Goal: Information Seeking & Learning: Learn about a topic

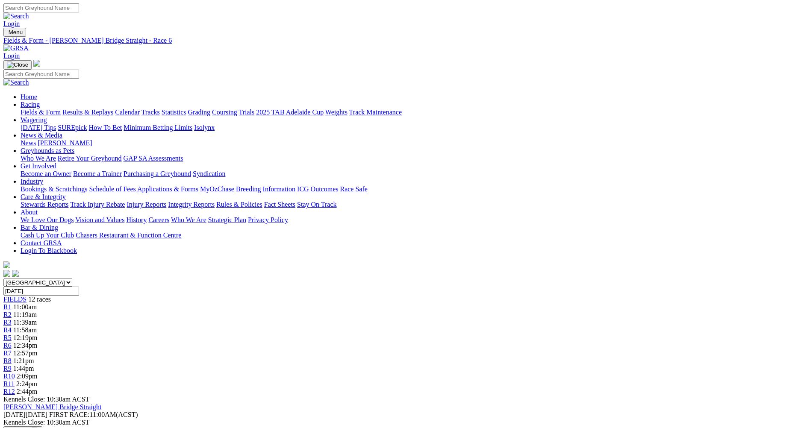
click at [445, 350] on div "R7 12:57pm" at bounding box center [404, 354] width 803 height 8
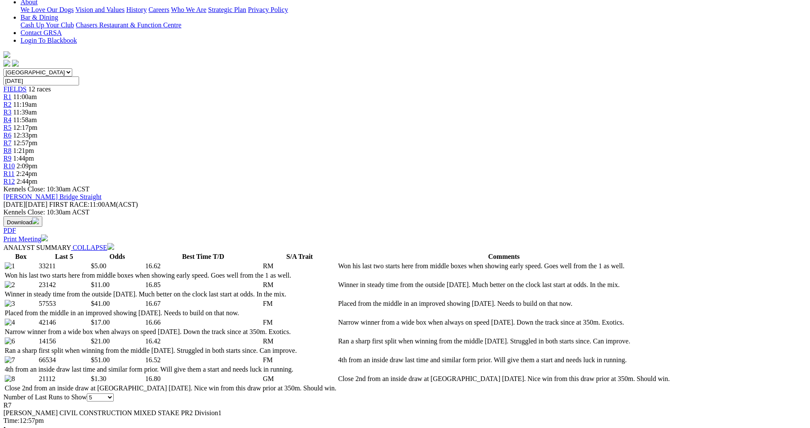
scroll to position [214, 0]
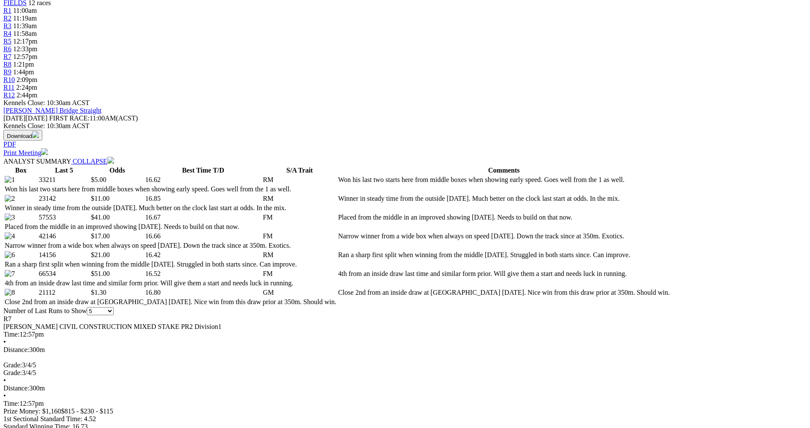
scroll to position [342, 0]
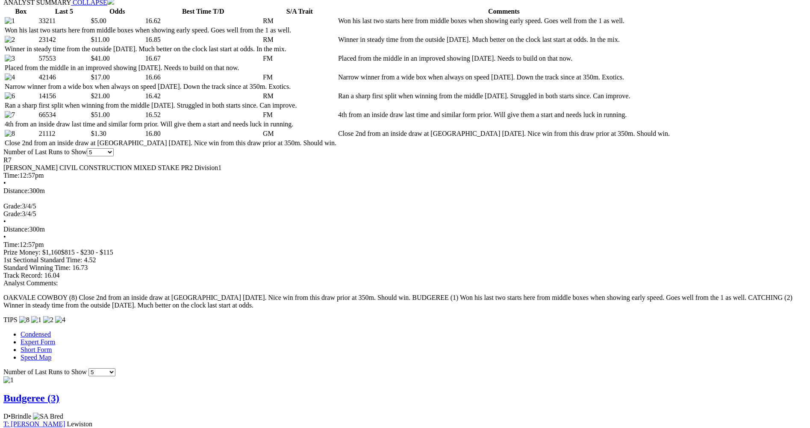
scroll to position [470, 0]
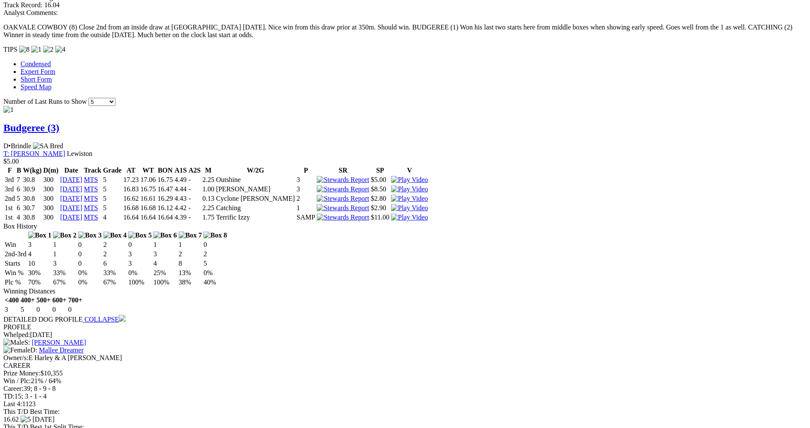
scroll to position [726, 0]
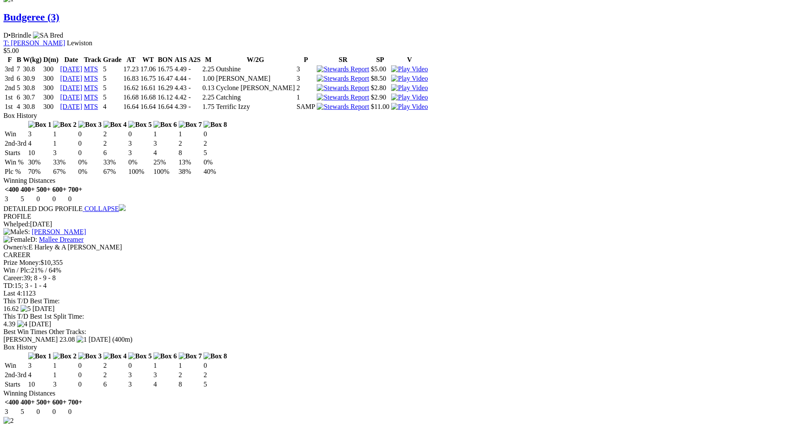
scroll to position [855, 0]
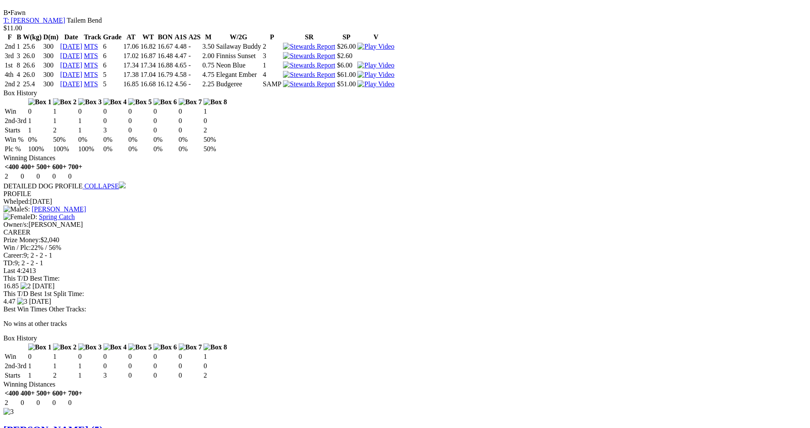
scroll to position [1282, 0]
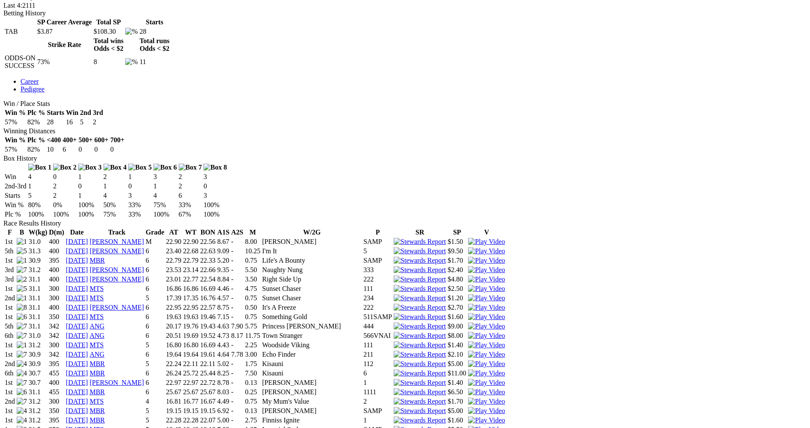
scroll to position [385, 0]
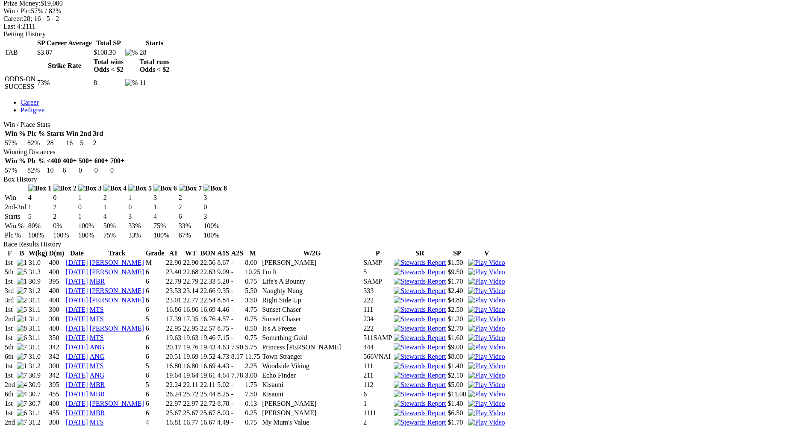
click at [505, 419] on img at bounding box center [486, 423] width 37 height 8
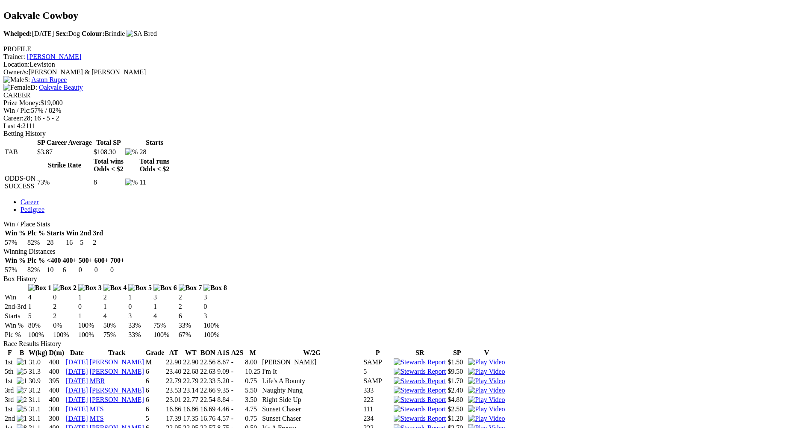
scroll to position [342, 0]
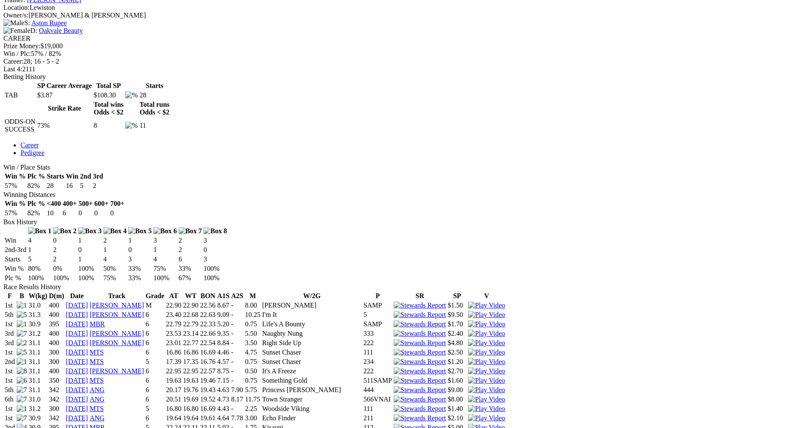
click at [505, 405] on img at bounding box center [486, 409] width 37 height 8
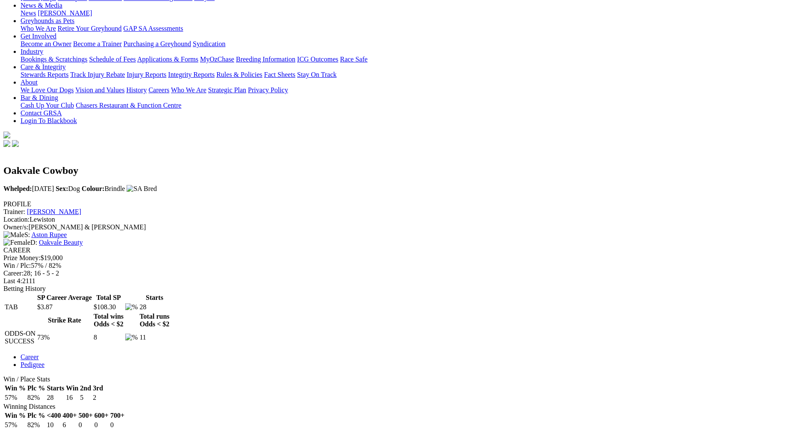
scroll to position [85, 0]
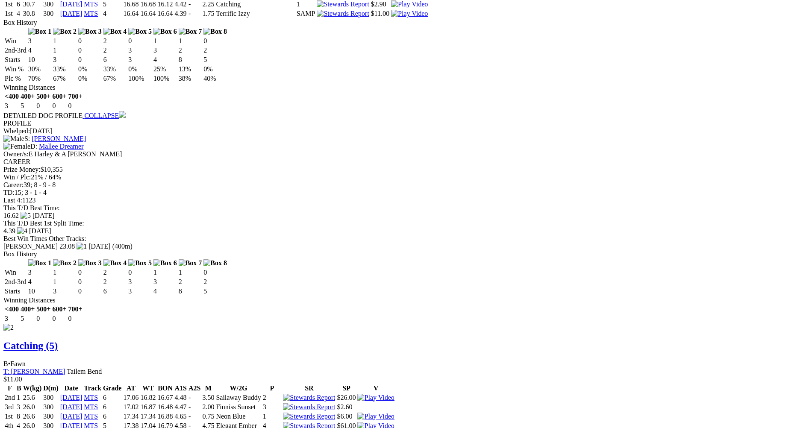
scroll to position [940, 0]
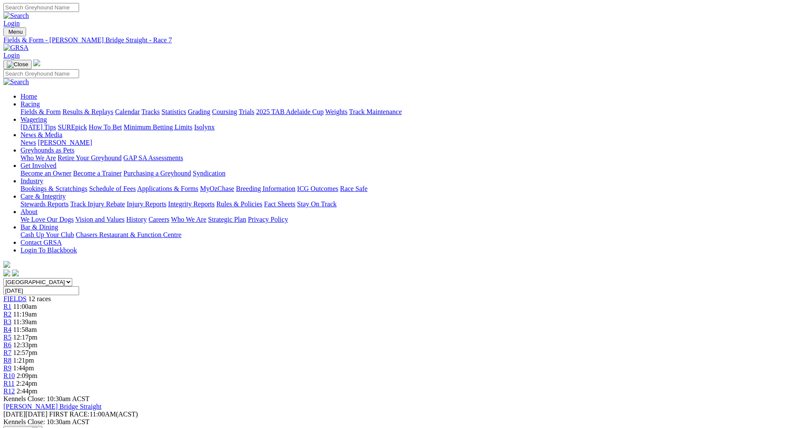
scroll to position [0, 0]
click at [489, 357] on div "R8 1:21pm" at bounding box center [404, 361] width 803 height 8
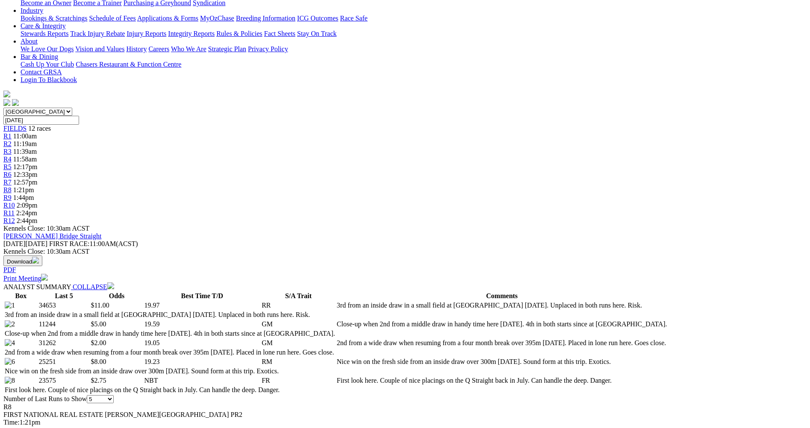
scroll to position [299, 0]
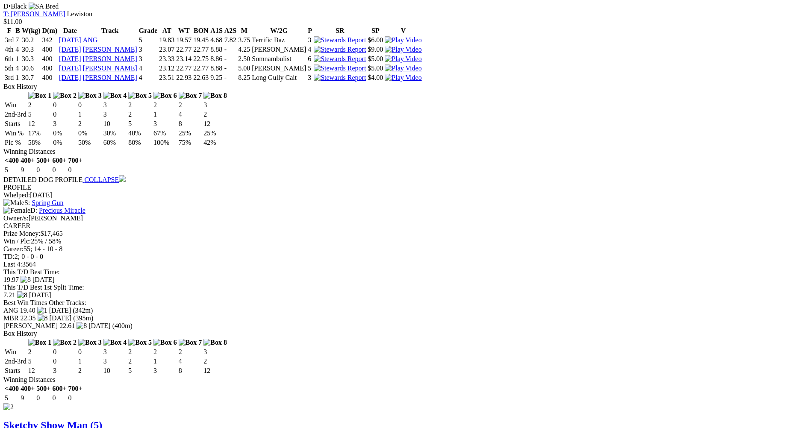
scroll to position [855, 0]
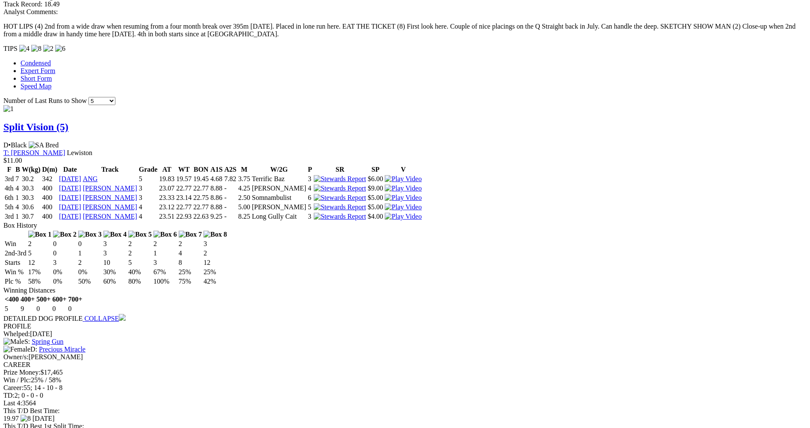
scroll to position [684, 0]
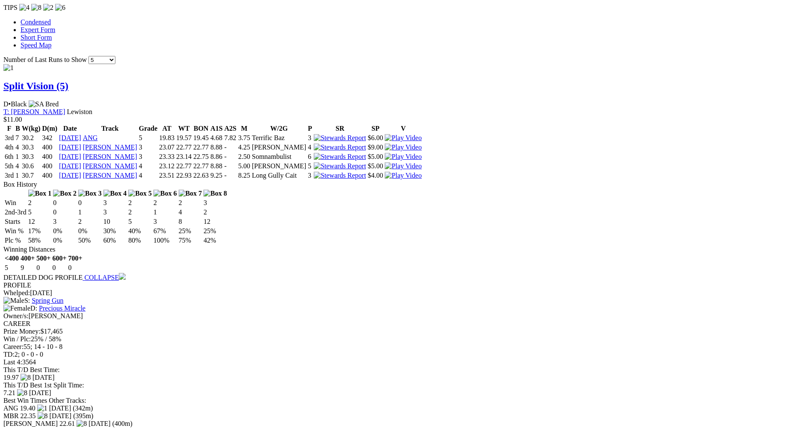
scroll to position [812, 0]
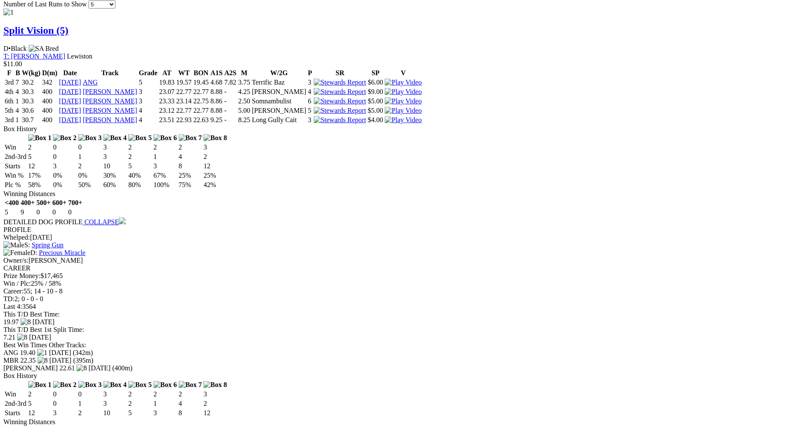
scroll to position [641, 0]
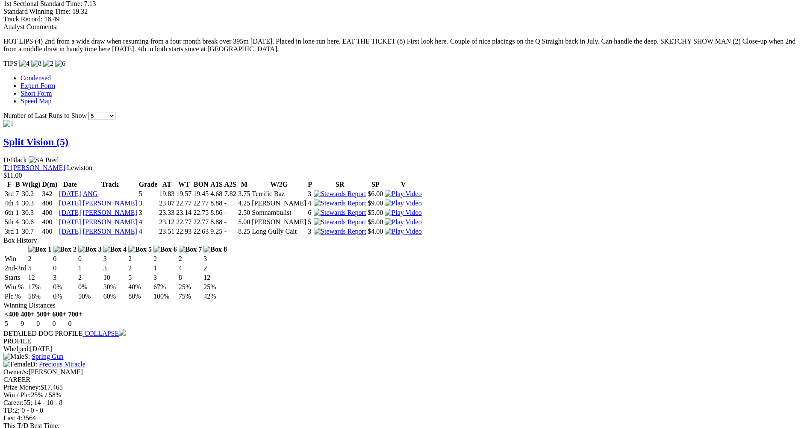
scroll to position [812, 0]
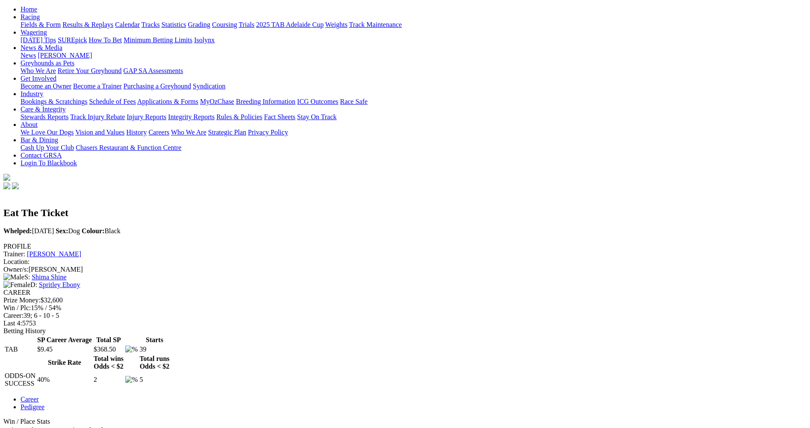
scroll to position [85, 0]
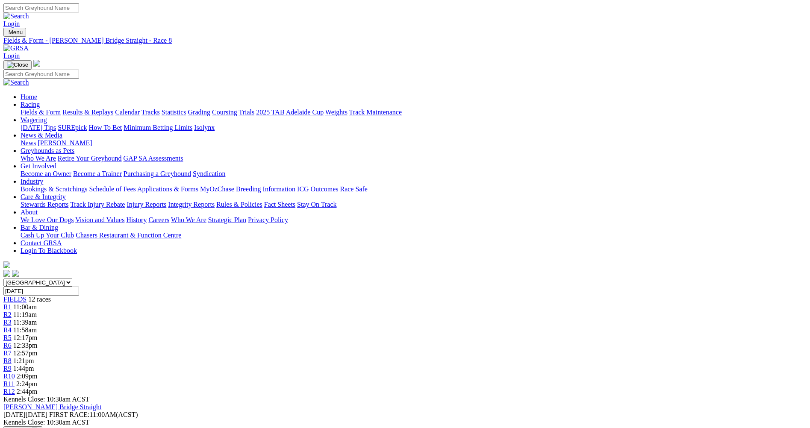
click at [12, 365] on span "R9" at bounding box center [7, 368] width 8 height 7
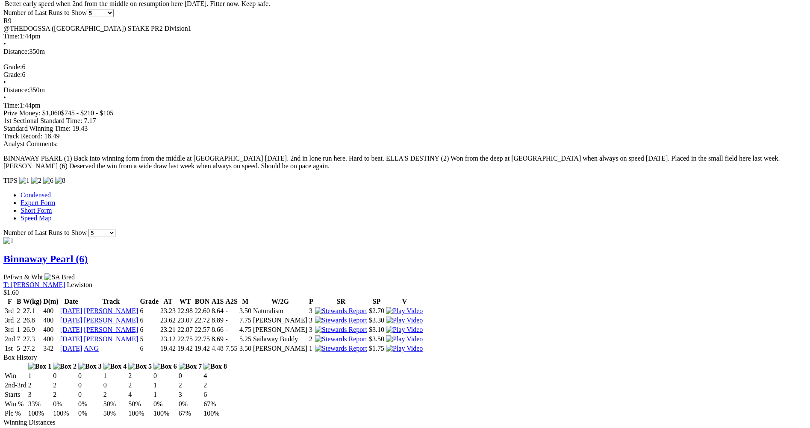
scroll to position [598, 0]
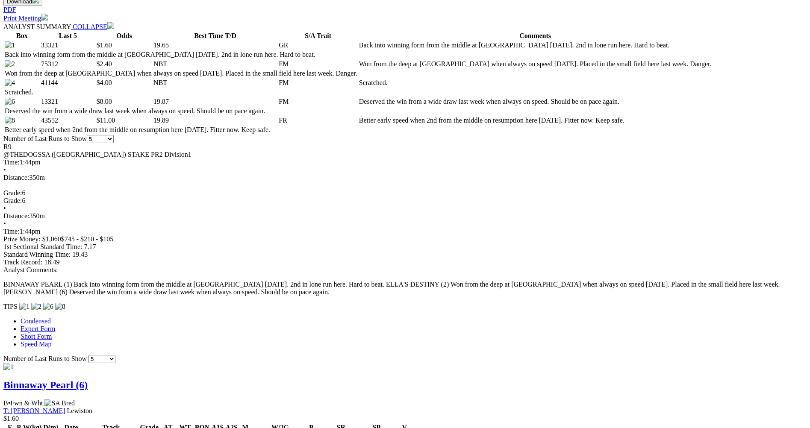
scroll to position [427, 0]
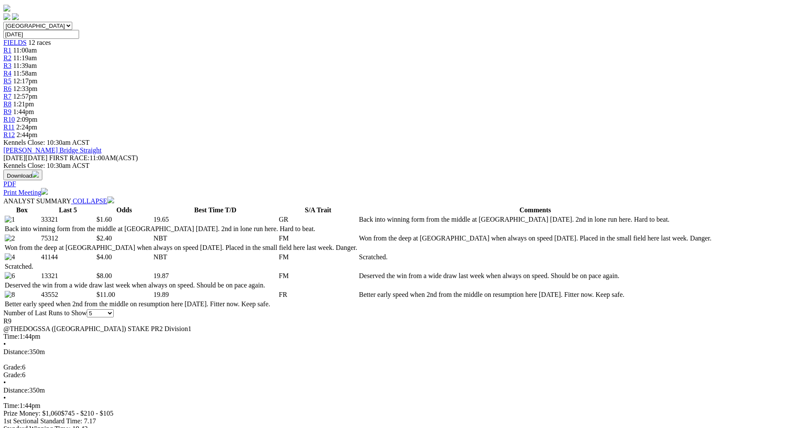
scroll to position [256, 0]
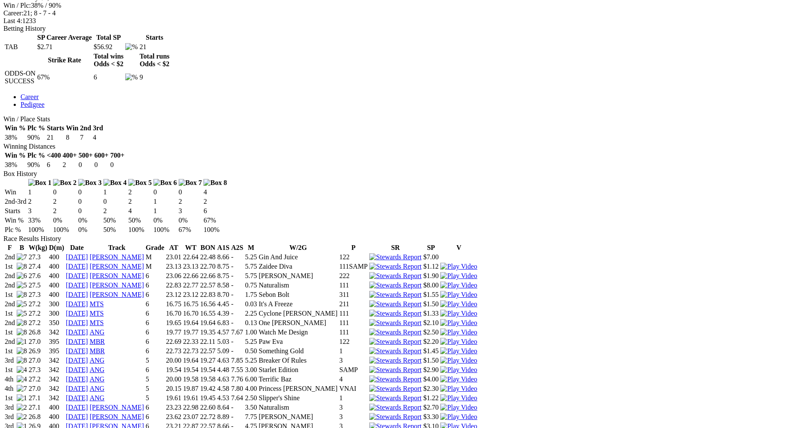
scroll to position [299, 0]
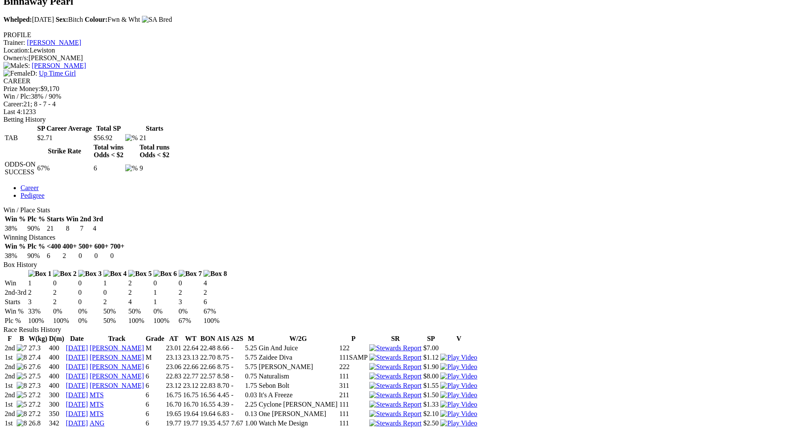
click at [477, 410] on img at bounding box center [458, 414] width 37 height 8
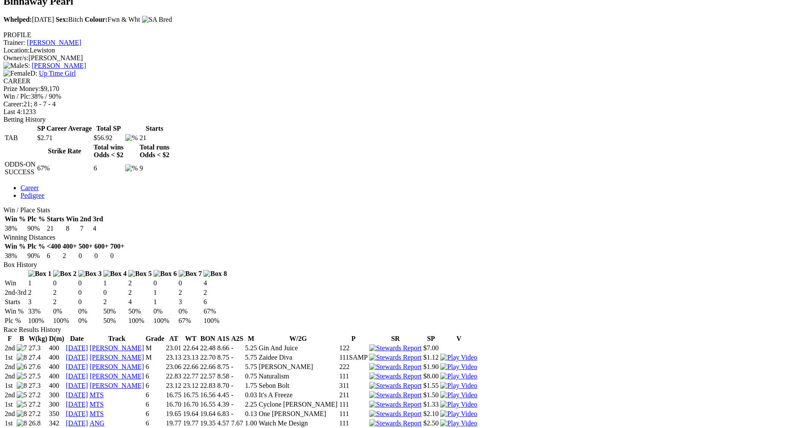
click at [477, 401] on img at bounding box center [458, 405] width 37 height 8
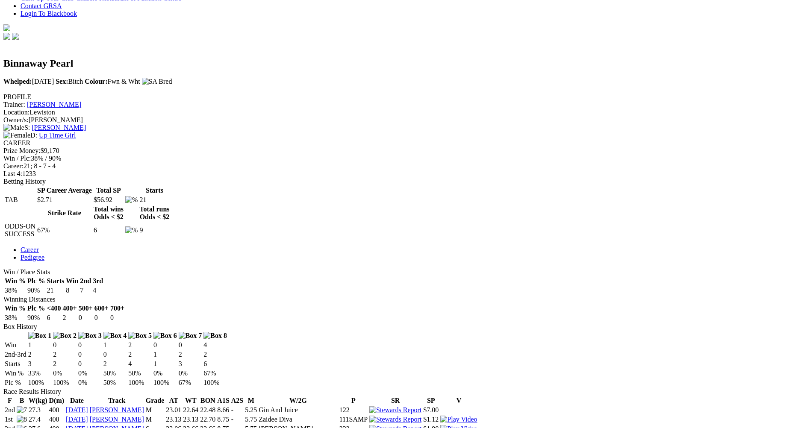
scroll to position [85, 0]
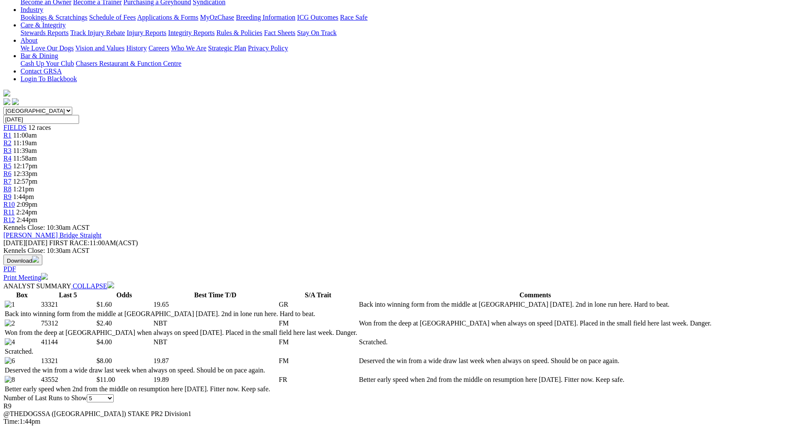
scroll to position [214, 0]
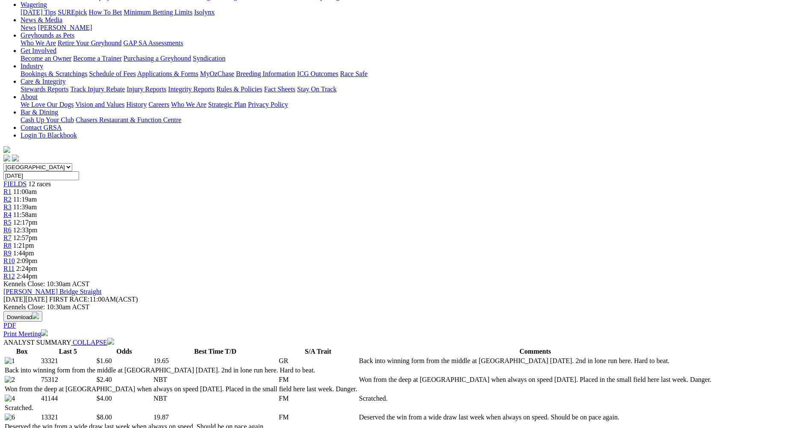
scroll to position [0, 0]
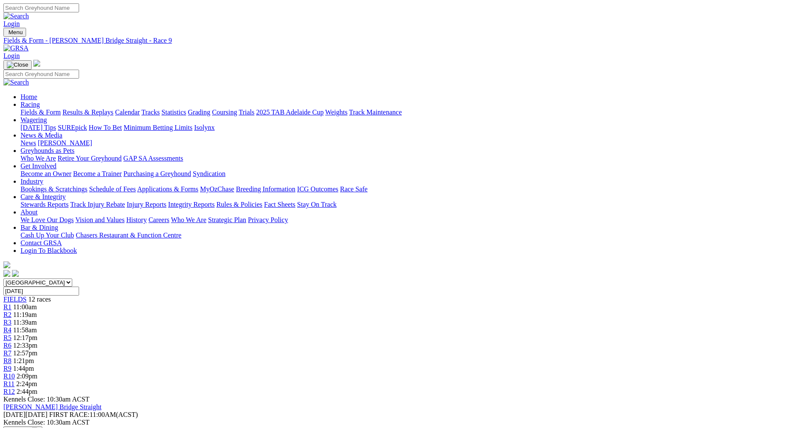
click at [15, 373] on span "R10" at bounding box center [9, 376] width 12 height 7
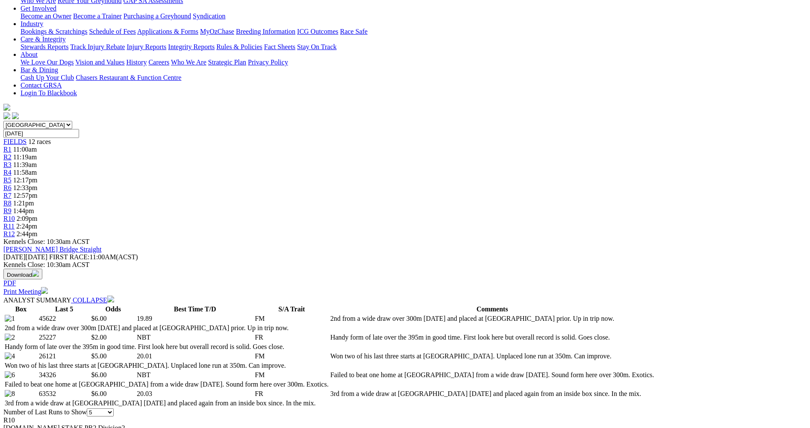
scroll to position [171, 0]
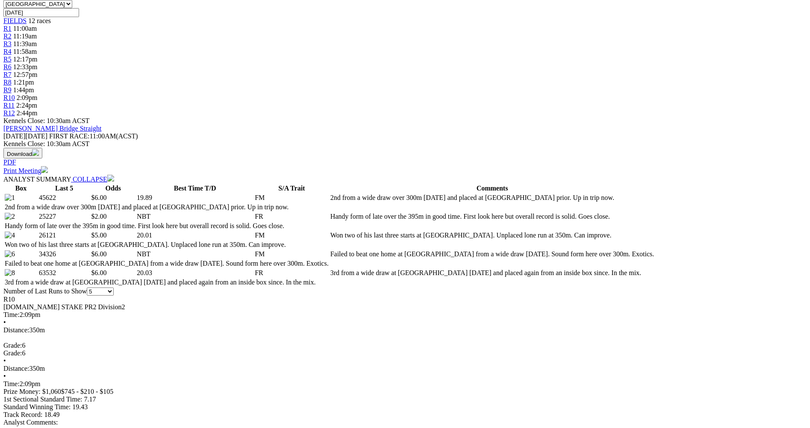
scroll to position [299, 0]
